Goal: Task Accomplishment & Management: Use online tool/utility

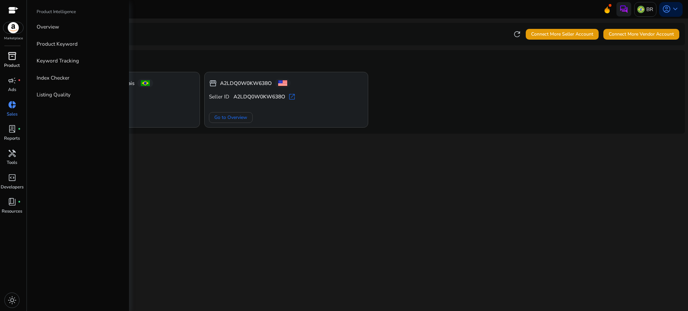
click at [11, 54] on span "inventory_2" at bounding box center [12, 56] width 9 height 9
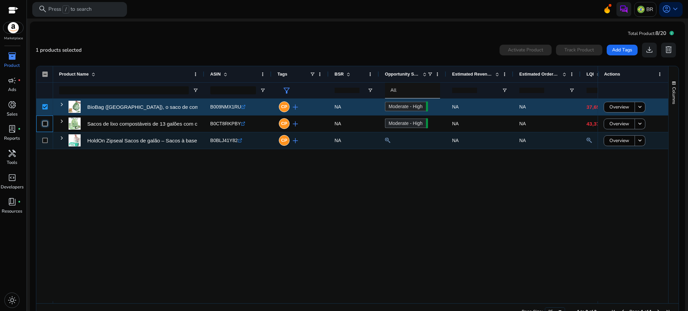
click at [45, 140] on div at bounding box center [44, 124] width 17 height 50
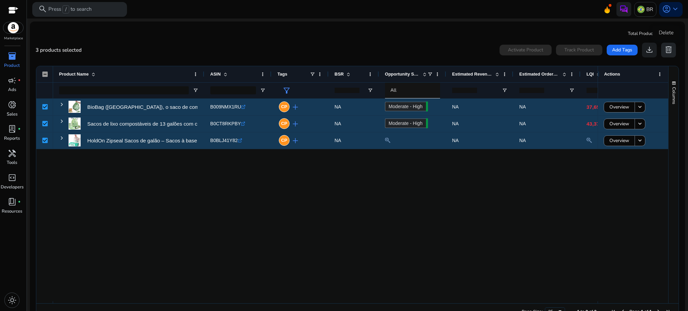
click at [669, 49] on span "delete" at bounding box center [668, 49] width 9 height 9
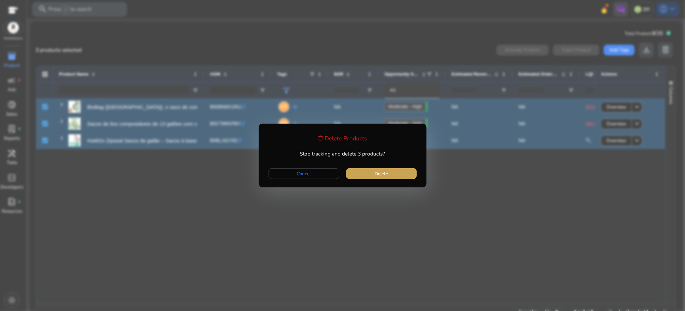
click at [378, 175] on span "Delete" at bounding box center [381, 173] width 13 height 7
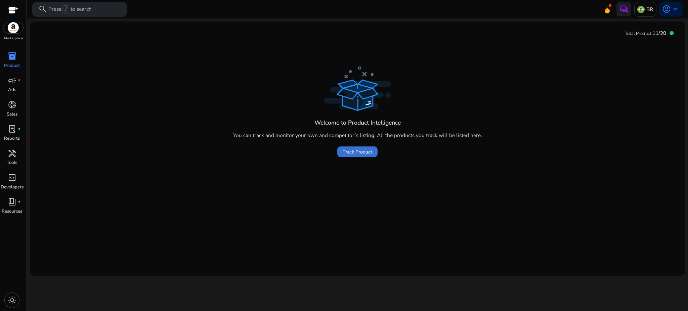
click at [349, 150] on span "Track Product" at bounding box center [358, 151] width 30 height 7
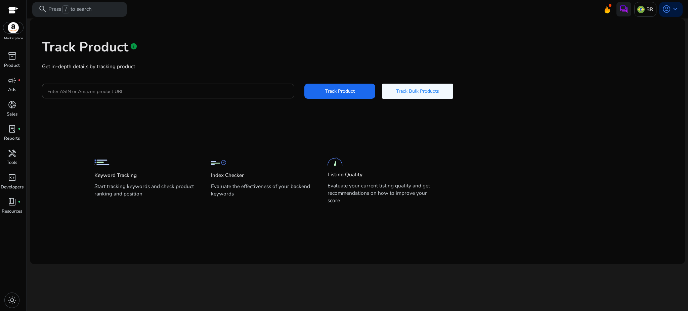
click at [178, 93] on input "Enter ASIN or Amazon product URL" at bounding box center [167, 90] width 241 height 7
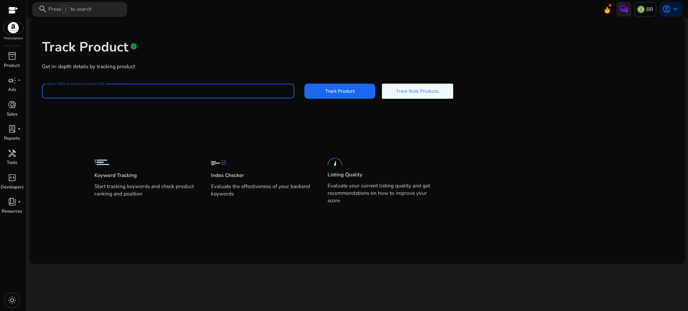
paste input "**********"
type input "**********"
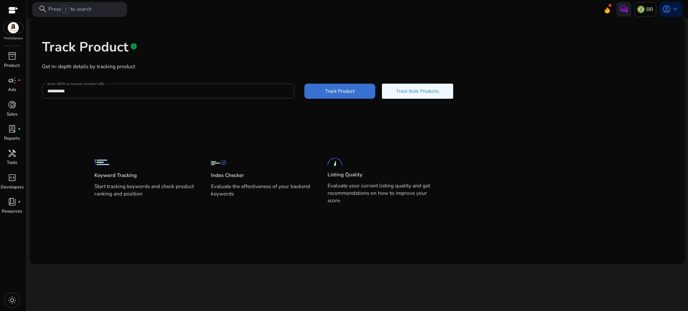
click at [315, 96] on span at bounding box center [339, 91] width 71 height 16
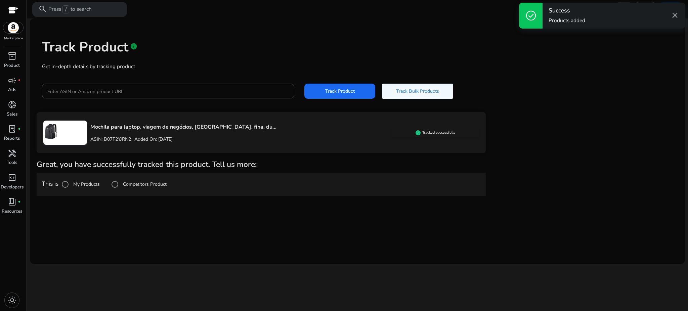
click at [138, 182] on label "Competitors Product" at bounding box center [144, 184] width 45 height 7
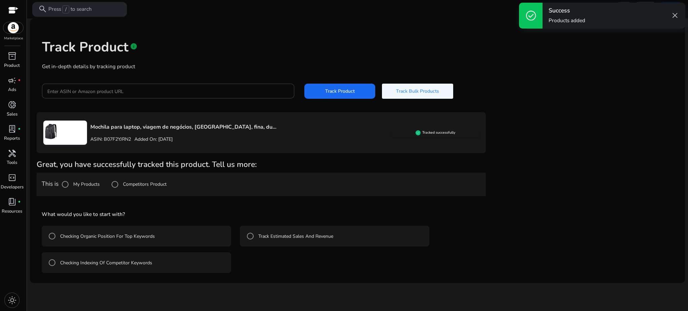
drag, startPoint x: 104, startPoint y: 271, endPoint x: 105, endPoint y: 261, distance: 10.1
click at [104, 271] on mat-radio-button "Checking Indexing Of Competitor Keywords" at bounding box center [136, 262] width 189 height 21
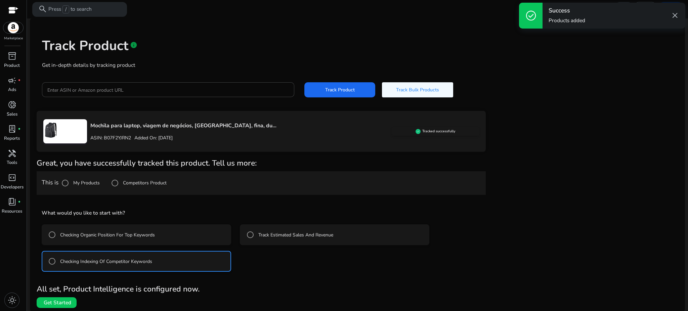
scroll to position [2, 0]
click at [62, 304] on span "Get Started" at bounding box center [58, 302] width 28 height 7
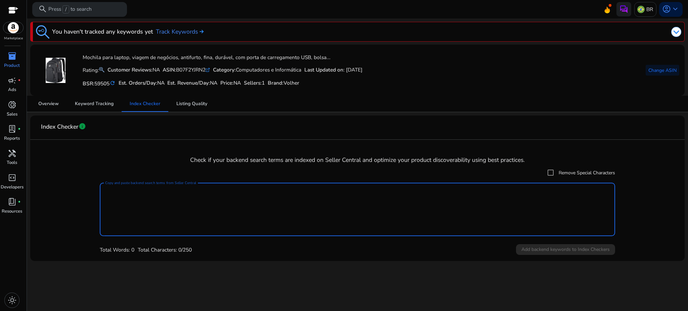
click at [159, 217] on textarea "Copy and paste backend search terms from Seller Central" at bounding box center [357, 209] width 504 height 47
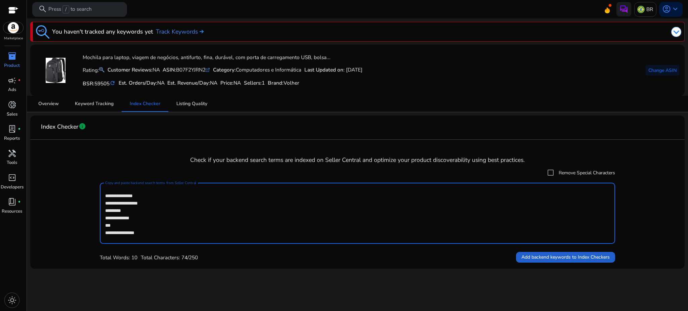
type textarea "**********"
click at [548, 261] on span "Add backend keywords to Index Checkers" at bounding box center [565, 257] width 88 height 7
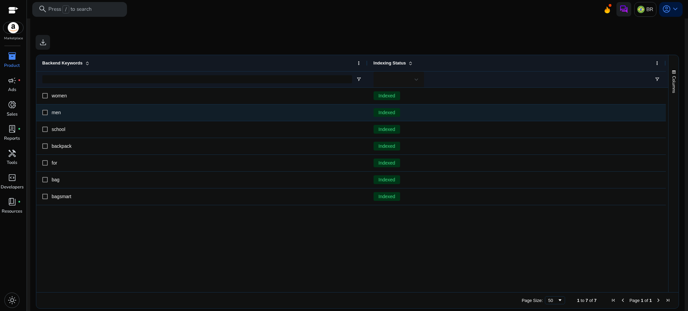
scroll to position [283, 0]
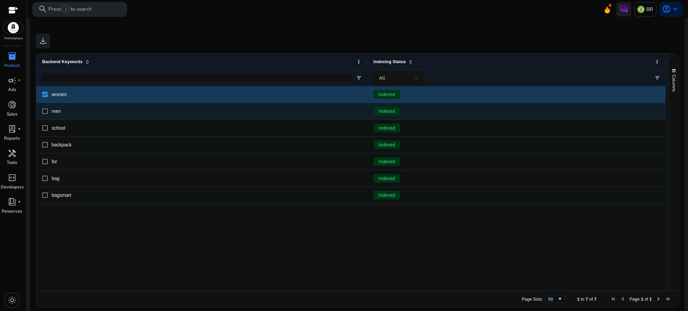
click at [41, 109] on div "men" at bounding box center [201, 111] width 331 height 16
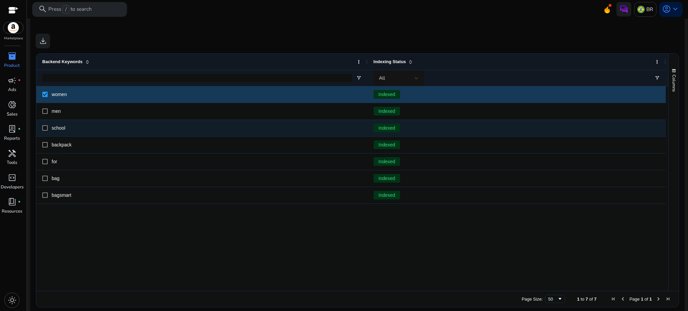
click at [42, 132] on div "school" at bounding box center [201, 128] width 331 height 16
click at [43, 133] on div at bounding box center [44, 128] width 5 height 14
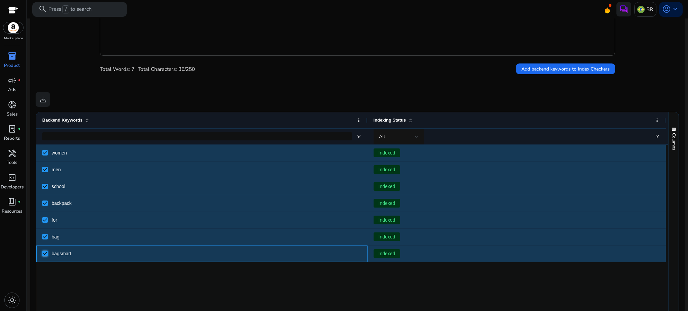
scroll to position [194, 0]
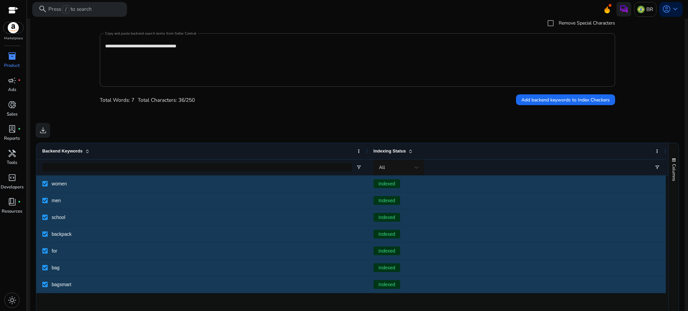
click at [86, 119] on mat-card "**********" at bounding box center [357, 164] width 654 height 484
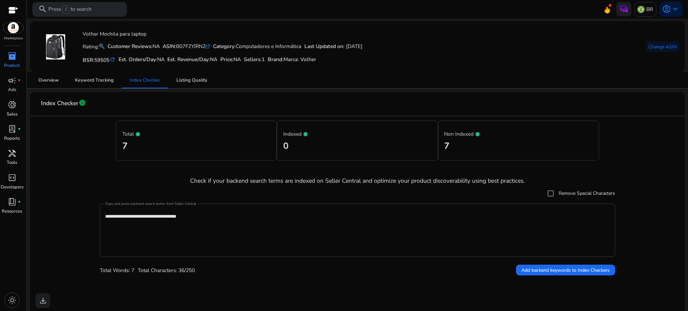
scroll to position [20, 0]
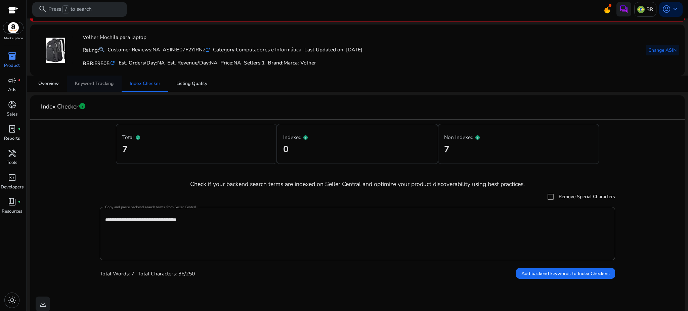
click at [108, 85] on span "Keyword Tracking" at bounding box center [94, 83] width 39 height 5
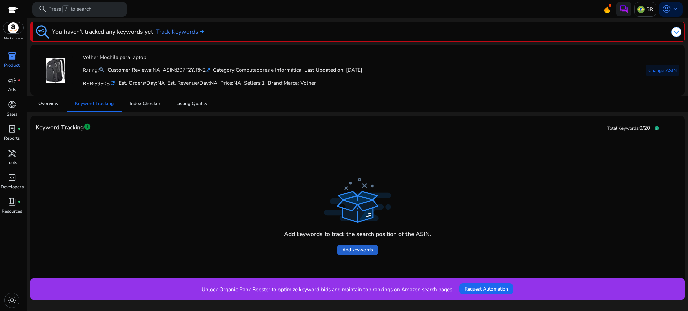
click at [372, 254] on span at bounding box center [357, 250] width 41 height 16
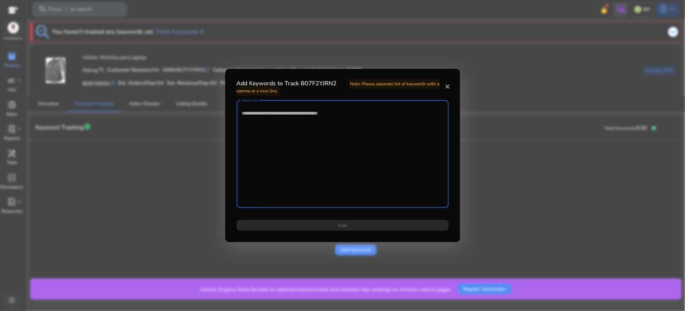
click at [283, 134] on textarea "Keywords" at bounding box center [342, 153] width 201 height 101
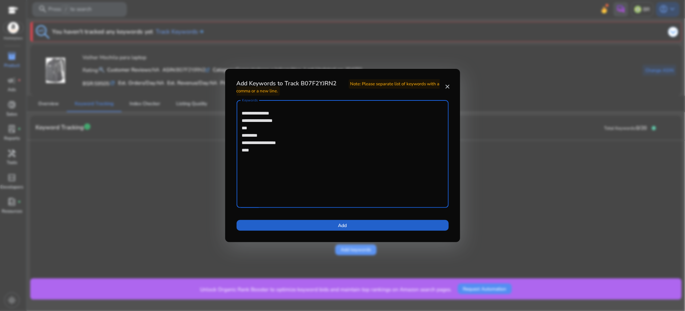
type textarea "**********"
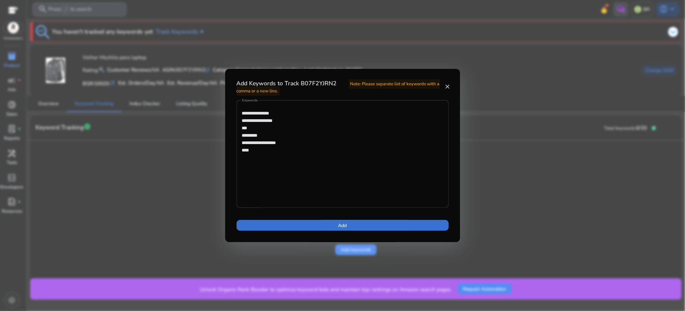
click at [347, 225] on span at bounding box center [343, 225] width 212 height 16
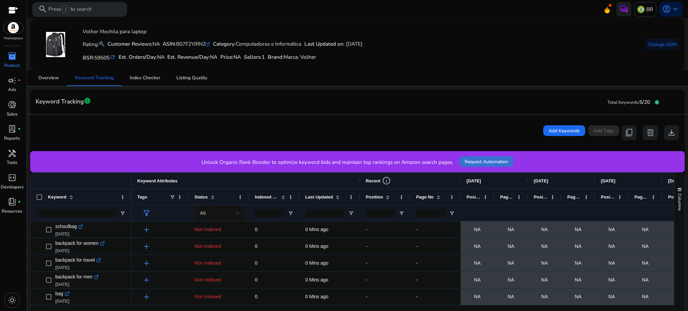
click at [491, 161] on span "Request Automation" at bounding box center [485, 161] width 43 height 7
click at [49, 76] on span "Overview" at bounding box center [48, 78] width 20 height 5
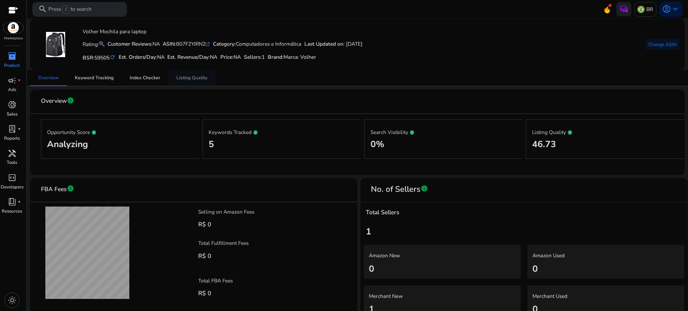
click at [200, 84] on span "Listing Quality" at bounding box center [191, 78] width 31 height 16
